Goal: Information Seeking & Learning: Learn about a topic

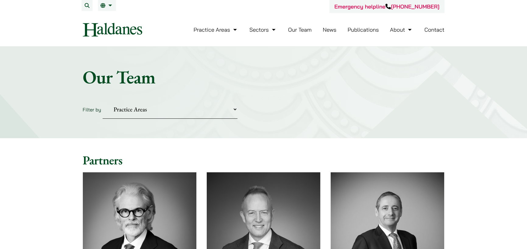
click at [162, 108] on select "Practice Areas Antitrust and Competition Civil Litigation & Dispute Resolution …" at bounding box center [170, 109] width 135 height 19
select select "civil-litigation-dispute-resolution"
click at [103, 100] on select "Practice Areas Antitrust and Competition Civil Litigation & Dispute Resolution …" at bounding box center [170, 109] width 135 height 19
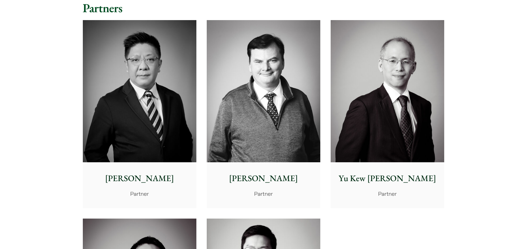
scroll to position [152, 0]
click at [356, 106] on img at bounding box center [388, 91] width 114 height 142
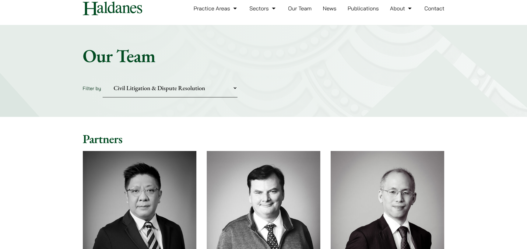
scroll to position [0, 0]
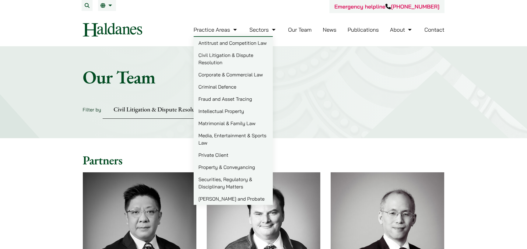
click at [233, 56] on link "Civil Litigation & Dispute Resolution" at bounding box center [233, 58] width 79 height 19
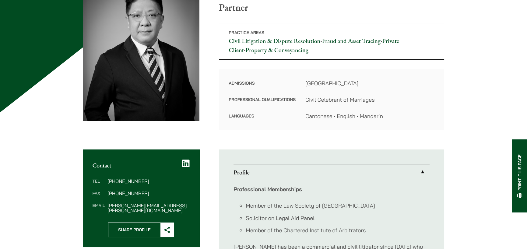
scroll to position [61, 0]
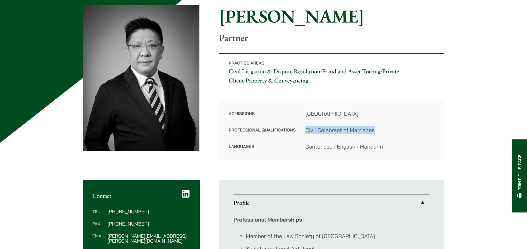
drag, startPoint x: 382, startPoint y: 131, endPoint x: 300, endPoint y: 133, distance: 81.9
click at [300, 133] on dl "Admissions Hong Kong Professional Qualifications Civil Celebrant of Marriages L…" at bounding box center [332, 130] width 206 height 41
copy dl "Civil Celebrant of Marriages"
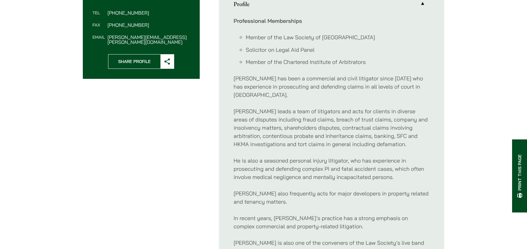
scroll to position [274, 0]
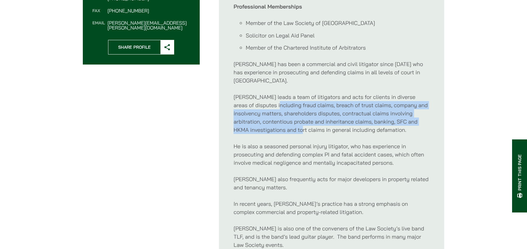
drag, startPoint x: 258, startPoint y: 98, endPoint x: 308, endPoint y: 124, distance: 56.5
click at [308, 124] on p "Paul leads a team of litigators and acts for clients in diverse areas of disput…" at bounding box center [331, 113] width 196 height 41
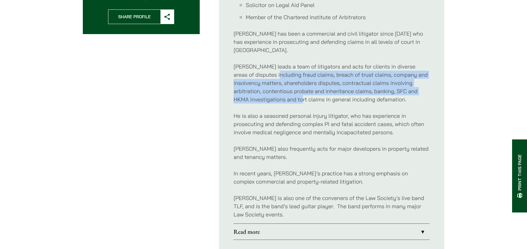
scroll to position [396, 0]
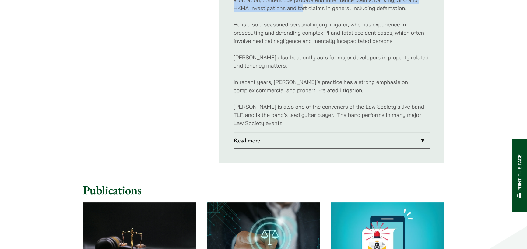
click at [423, 132] on link "Read more" at bounding box center [331, 140] width 196 height 16
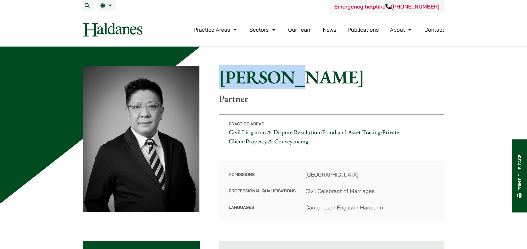
drag, startPoint x: 295, startPoint y: 82, endPoint x: 222, endPoint y: 84, distance: 72.8
click at [222, 84] on h1 "[PERSON_NAME]" at bounding box center [331, 77] width 225 height 22
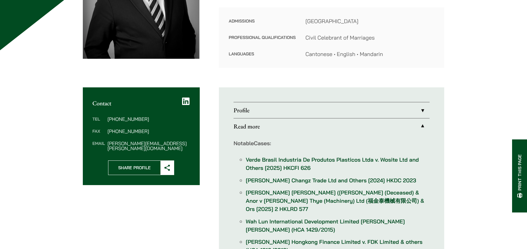
scroll to position [152, 0]
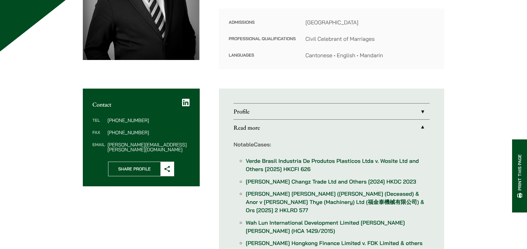
click at [420, 110] on link "Profile" at bounding box center [331, 112] width 196 height 16
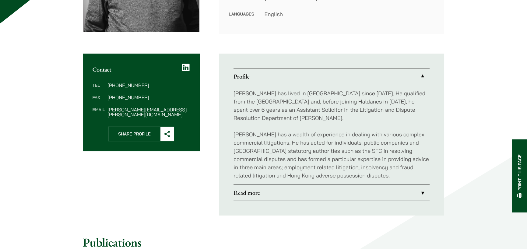
scroll to position [244, 0]
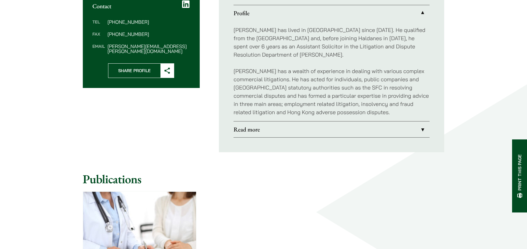
click at [347, 123] on link "Read more" at bounding box center [331, 129] width 196 height 16
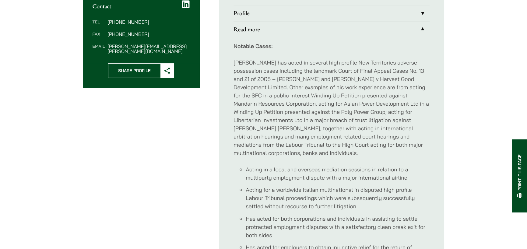
click at [421, 12] on link "Profile" at bounding box center [331, 13] width 196 height 16
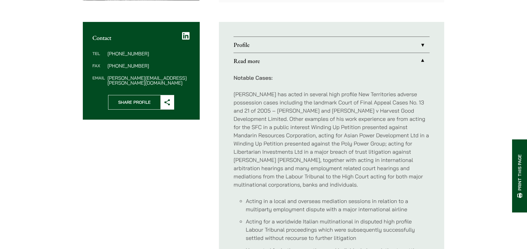
scroll to position [213, 0]
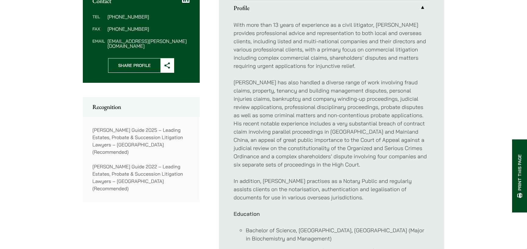
scroll to position [274, 0]
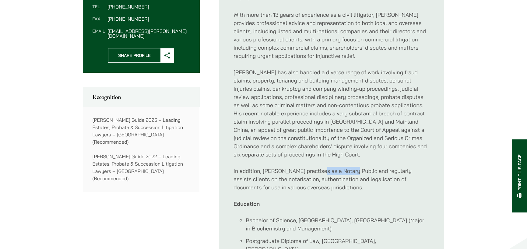
drag, startPoint x: 352, startPoint y: 162, endPoint x: 318, endPoint y: 160, distance: 34.1
click at [318, 167] on p "In addition, Yu Kew practises as a Notary Public and regularly assists clients …" at bounding box center [331, 179] width 196 height 25
copy p "Notary Public"
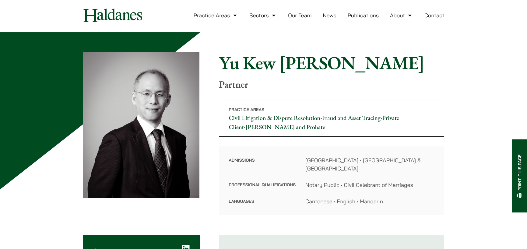
scroll to position [0, 0]
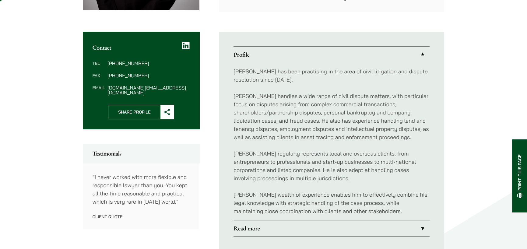
scroll to position [213, 0]
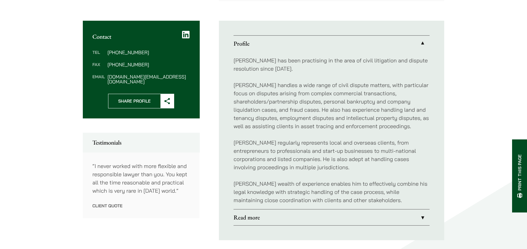
click at [346, 206] on div "[PERSON_NAME] has been practising in the area of civil litigation and dispute r…" at bounding box center [331, 130] width 196 height 158
click at [347, 210] on link "Read more" at bounding box center [331, 217] width 196 height 16
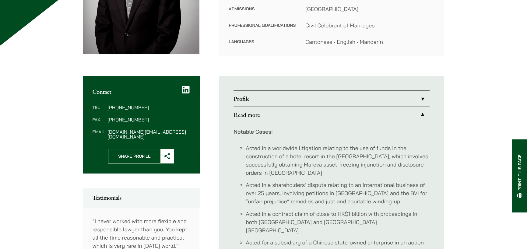
scroll to position [91, 0]
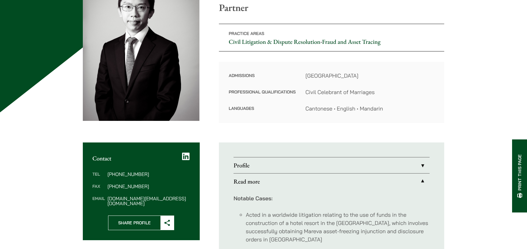
click at [350, 182] on link "Read more" at bounding box center [331, 182] width 196 height 16
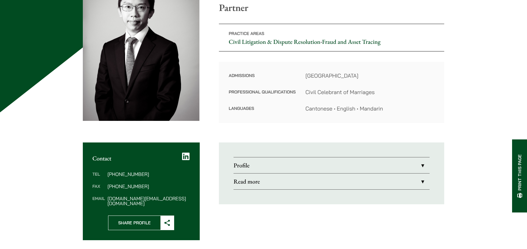
click at [356, 165] on link "Profile" at bounding box center [331, 165] width 196 height 16
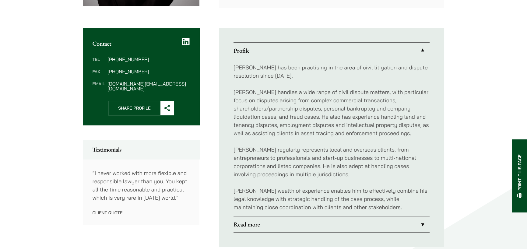
scroll to position [244, 0]
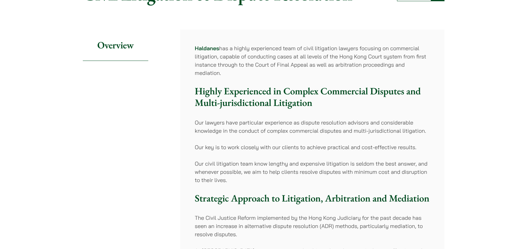
scroll to position [91, 0]
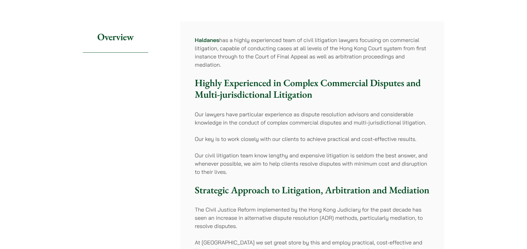
click at [434, 117] on div "Haldanes has a highly experienced team of civil litigation lawyers focusing on …" at bounding box center [312, 252] width 264 height 462
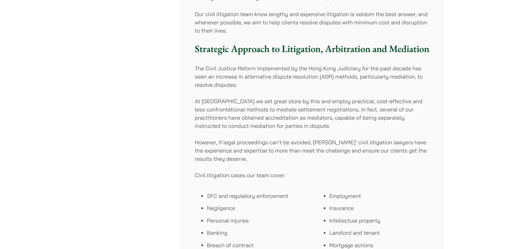
scroll to position [244, 0]
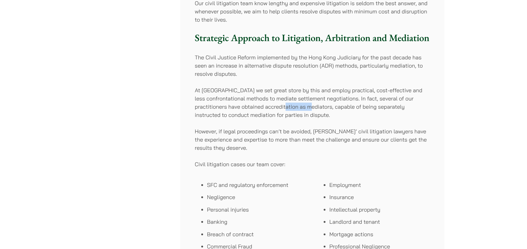
drag, startPoint x: 307, startPoint y: 108, endPoint x: 333, endPoint y: 107, distance: 25.6
click at [333, 107] on p "At Haldanes we set great store by this and employ practical, cost-effective and…" at bounding box center [312, 102] width 235 height 33
click at [385, 121] on div "Haldanes has a highly experienced team of civil litigation lawyers focusing on …" at bounding box center [312, 100] width 264 height 462
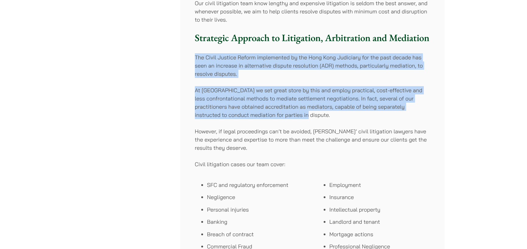
drag, startPoint x: 194, startPoint y: 56, endPoint x: 433, endPoint y: 117, distance: 246.0
click at [433, 117] on div "Haldanes has a highly experienced team of civil litigation lawyers focusing on …" at bounding box center [312, 100] width 264 height 462
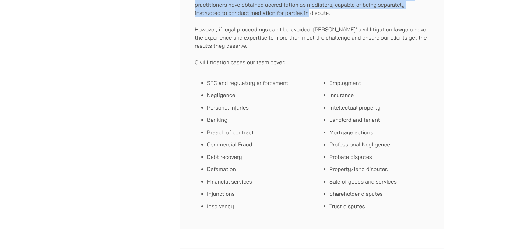
scroll to position [335, 0]
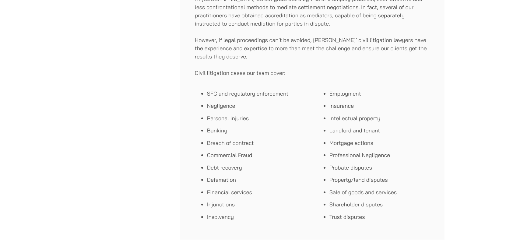
click at [207, 95] on li "SFC and regulatory enforcement" at bounding box center [257, 94] width 100 height 8
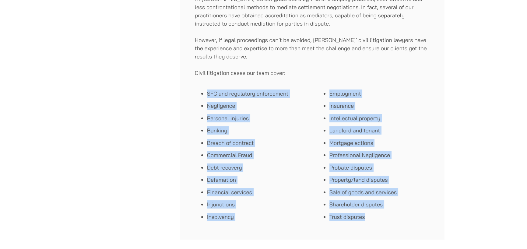
drag, startPoint x: 207, startPoint y: 92, endPoint x: 374, endPoint y: 215, distance: 208.2
click at [374, 215] on div "SFC and regulatory enforcement Negligence Personal injuries Banking Breach of c…" at bounding box center [312, 155] width 235 height 140
click at [257, 123] on ul "SFC and regulatory enforcement Negligence Personal injuries Banking Breach of c…" at bounding box center [251, 156] width 113 height 132
drag, startPoint x: 192, startPoint y: 91, endPoint x: 392, endPoint y: 221, distance: 238.8
click at [392, 221] on div "Haldanes has a highly experienced team of civil litigation lawyers focusing on …" at bounding box center [312, 9] width 264 height 462
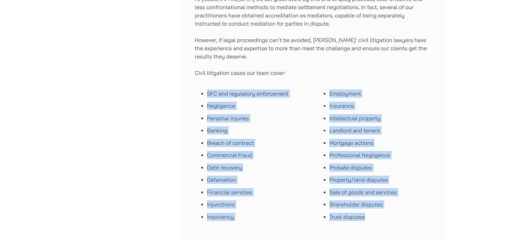
click at [278, 148] on ul "SFC and regulatory enforcement Negligence Personal injuries Banking Breach of c…" at bounding box center [251, 156] width 113 height 132
drag, startPoint x: 368, startPoint y: 216, endPoint x: 205, endPoint y: 91, distance: 205.0
click at [205, 91] on div "SFC and regulatory enforcement Negligence Personal injuries Banking Breach of c…" at bounding box center [312, 155] width 235 height 140
click at [281, 120] on li "Personal injuries" at bounding box center [257, 118] width 100 height 8
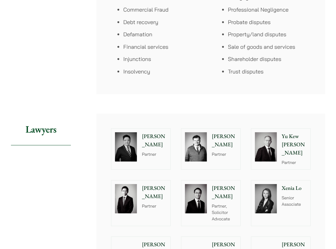
scroll to position [609, 0]
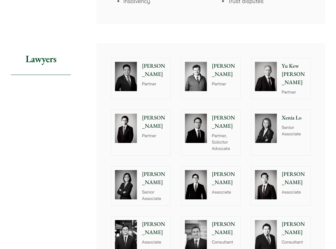
click at [225, 117] on div "Nathan Wong Partner, Solicitor Advocate" at bounding box center [226, 132] width 30 height 45
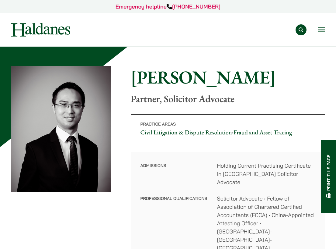
scroll to position [91, 0]
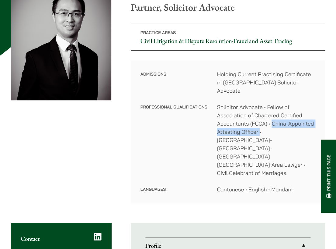
drag, startPoint x: 272, startPoint y: 114, endPoint x: 259, endPoint y: 124, distance: 16.4
click at [259, 124] on dd "Solicitor Advocate • Fellow of Association of Chartered Certified Accountants (…" at bounding box center [266, 140] width 99 height 74
copy dd "China-Appointed Attesting Officer"
